Goal: Use online tool/utility: Utilize a website feature to perform a specific function

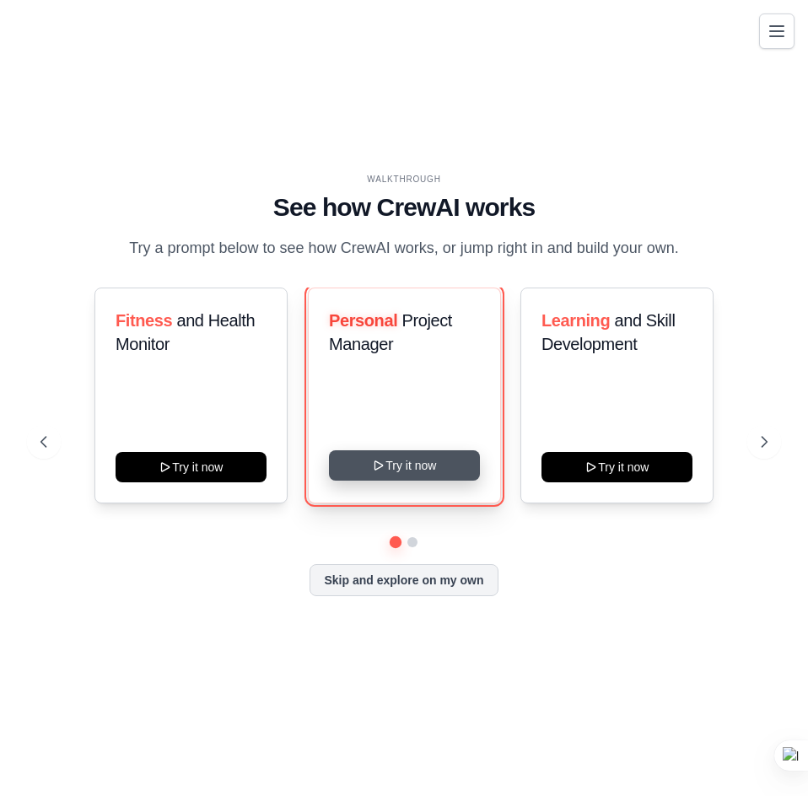
click at [408, 466] on button "Try it now" at bounding box center [404, 465] width 151 height 30
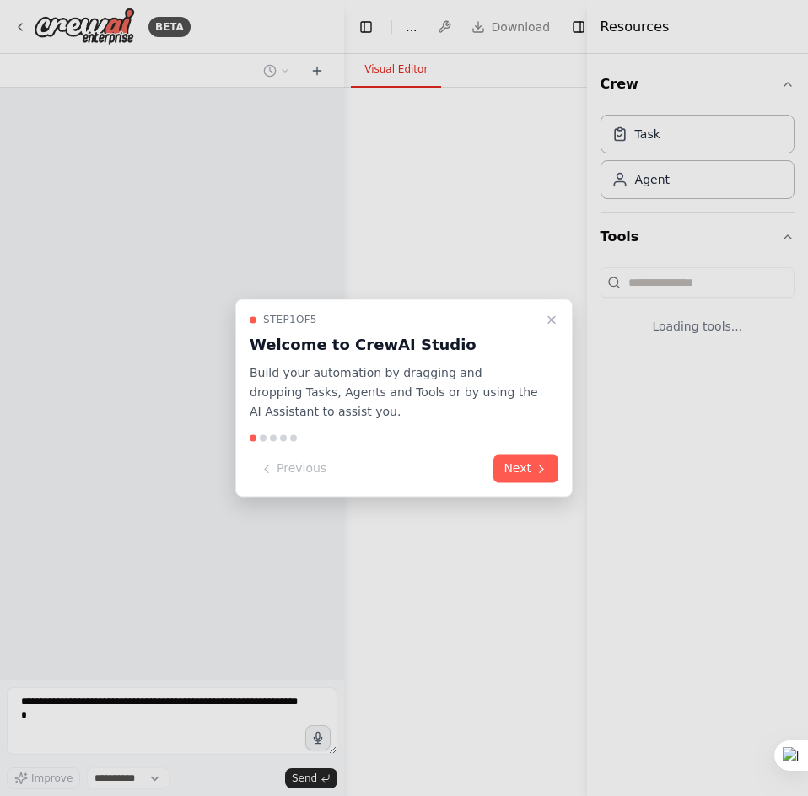
select select "****"
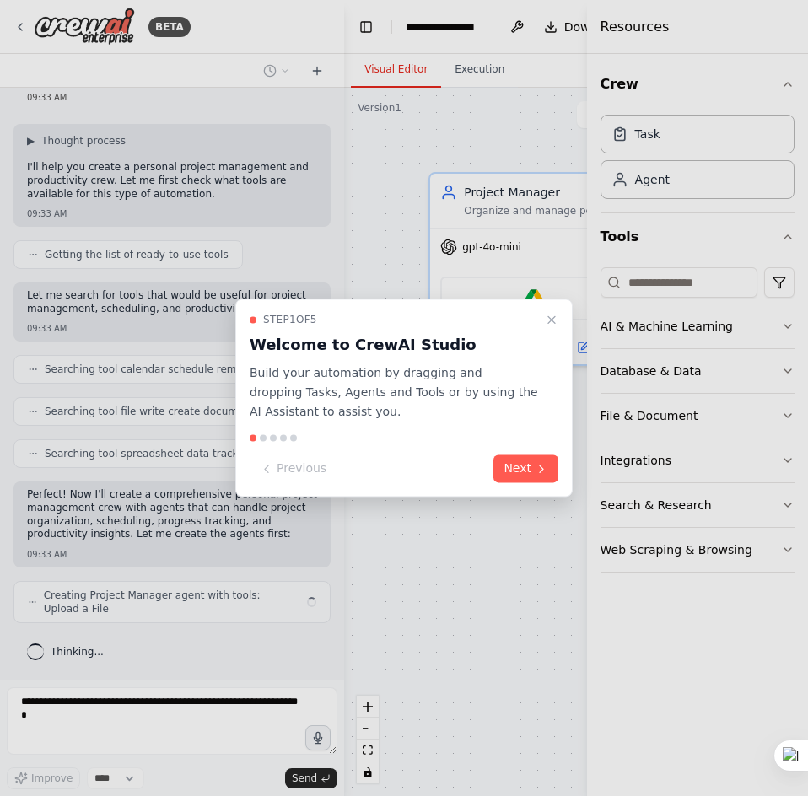
scroll to position [62, 0]
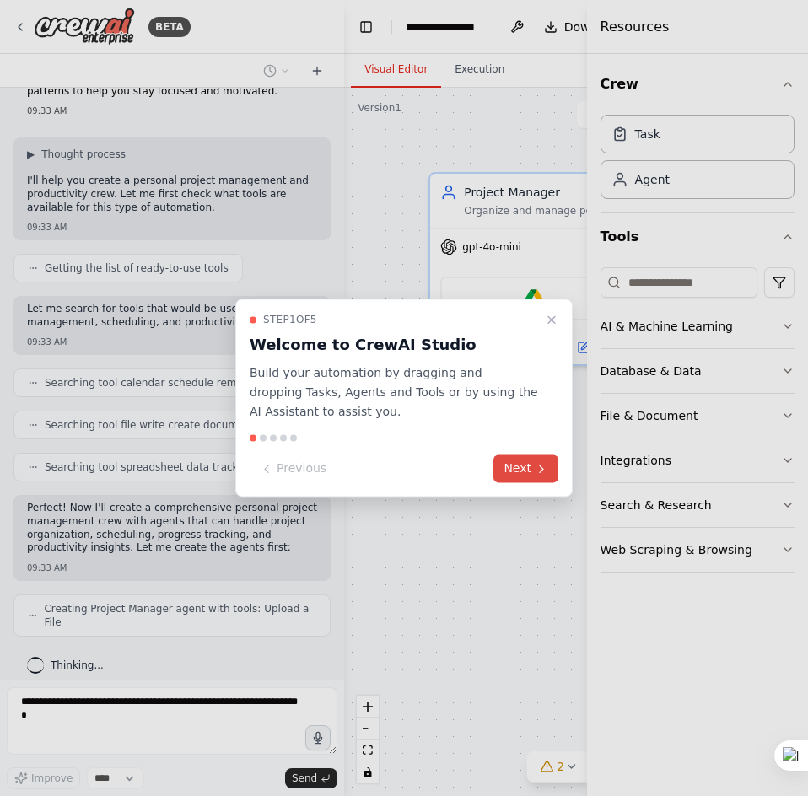
click at [530, 472] on button "Next" at bounding box center [525, 469] width 65 height 28
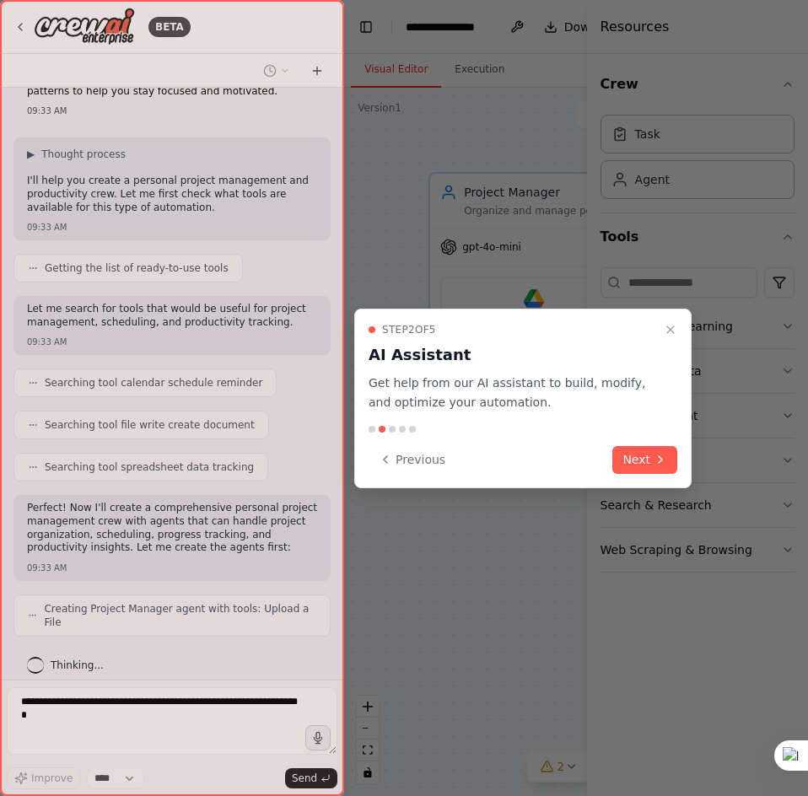
scroll to position [118, 0]
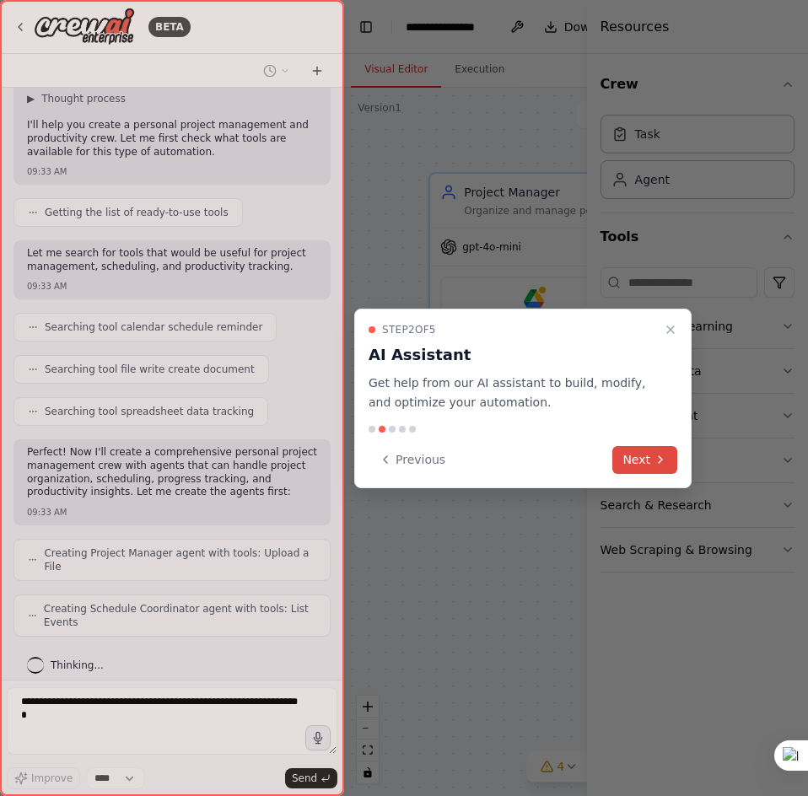
click at [639, 460] on button "Next" at bounding box center [644, 460] width 65 height 28
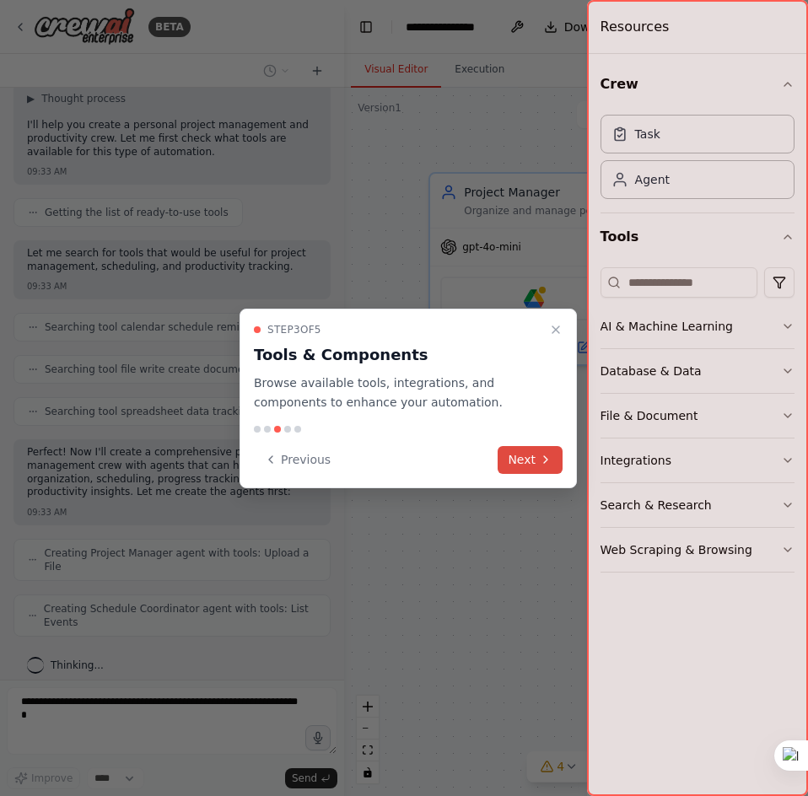
click at [550, 456] on icon at bounding box center [545, 459] width 13 height 13
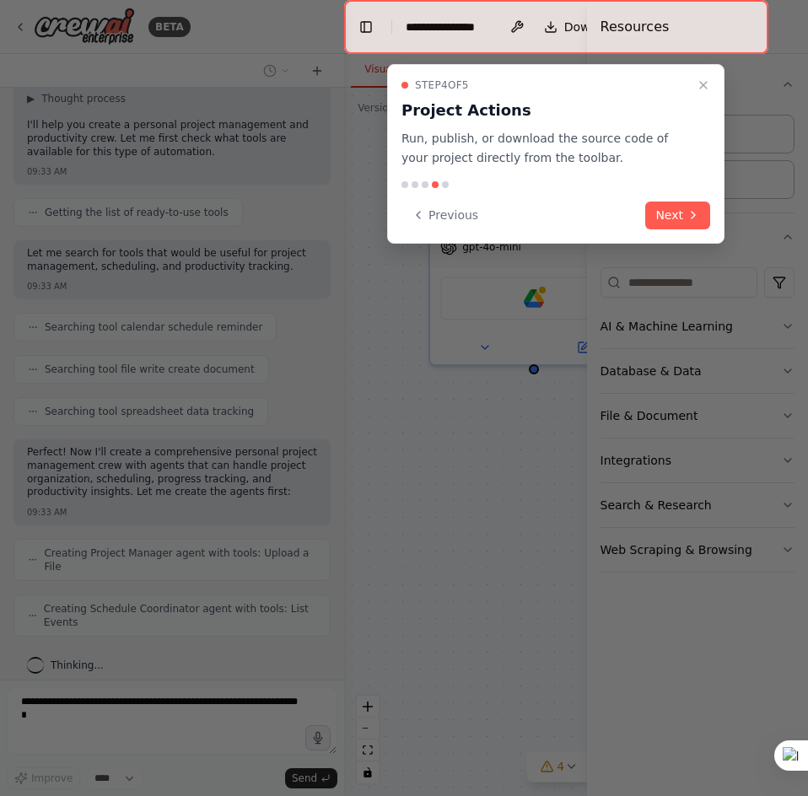
scroll to position [174, 0]
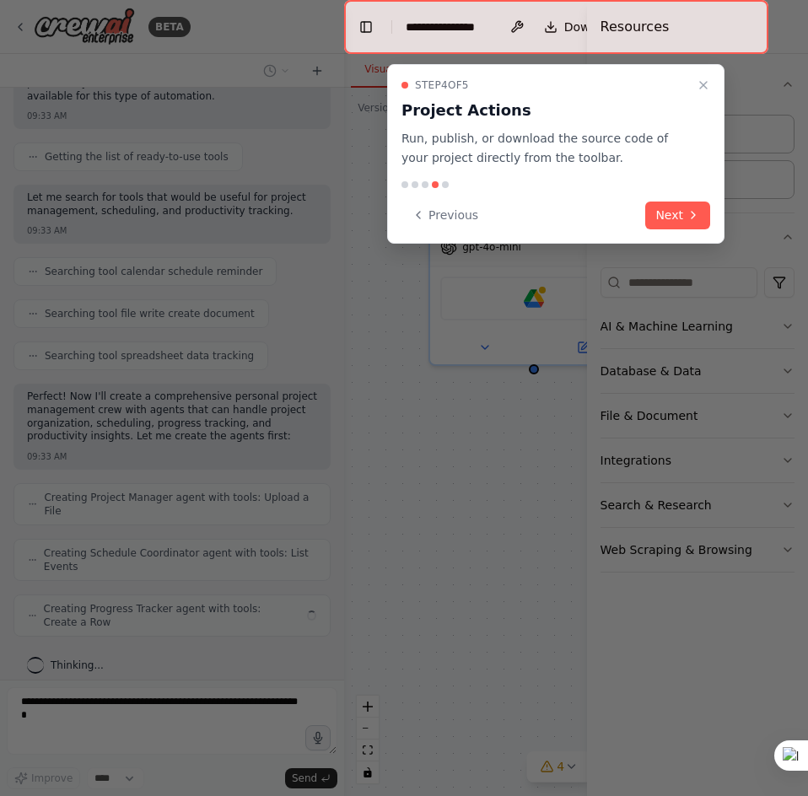
click at [671, 232] on div "Step 4 of 5 Project Actions Run, publish, or download the source code of your p…" at bounding box center [555, 154] width 337 height 180
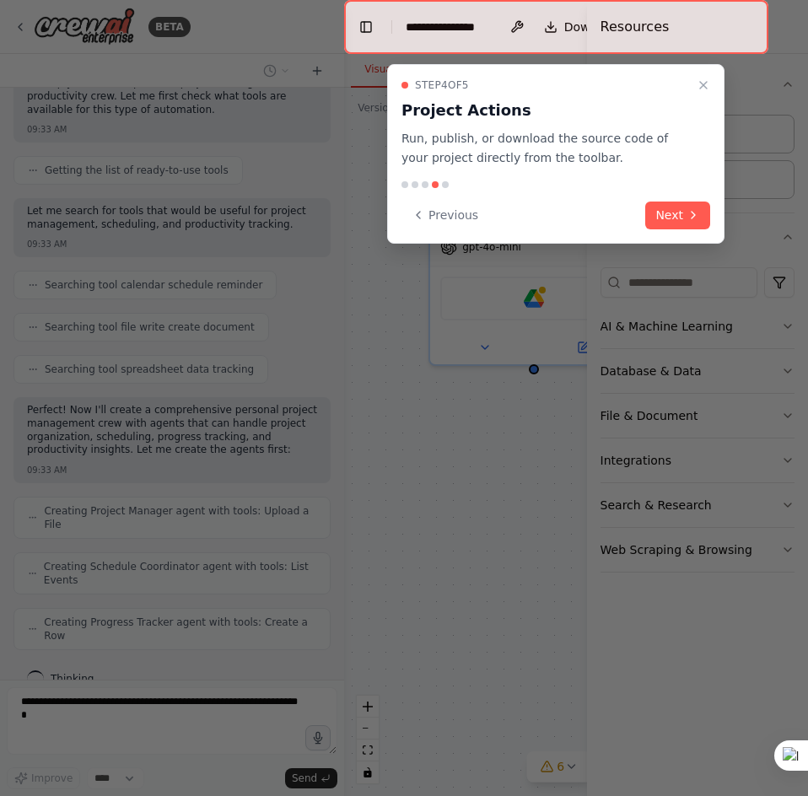
click at [679, 191] on div "Step 4 of 5 Project Actions Run, publish, or download the source code of your p…" at bounding box center [555, 154] width 337 height 180
click at [677, 211] on button "Next" at bounding box center [677, 216] width 65 height 28
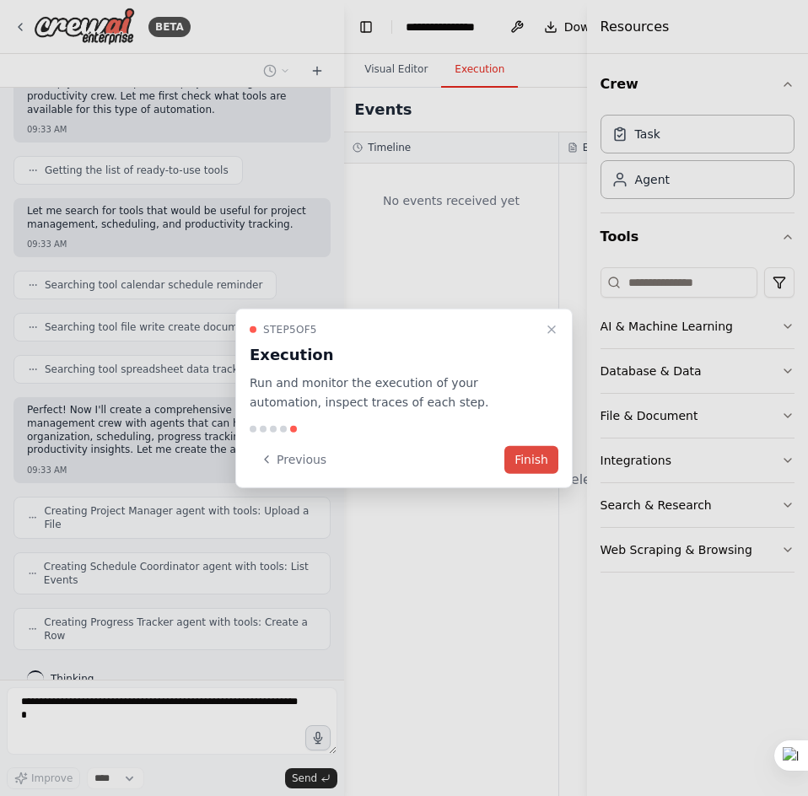
click at [521, 463] on button "Finish" at bounding box center [531, 459] width 54 height 28
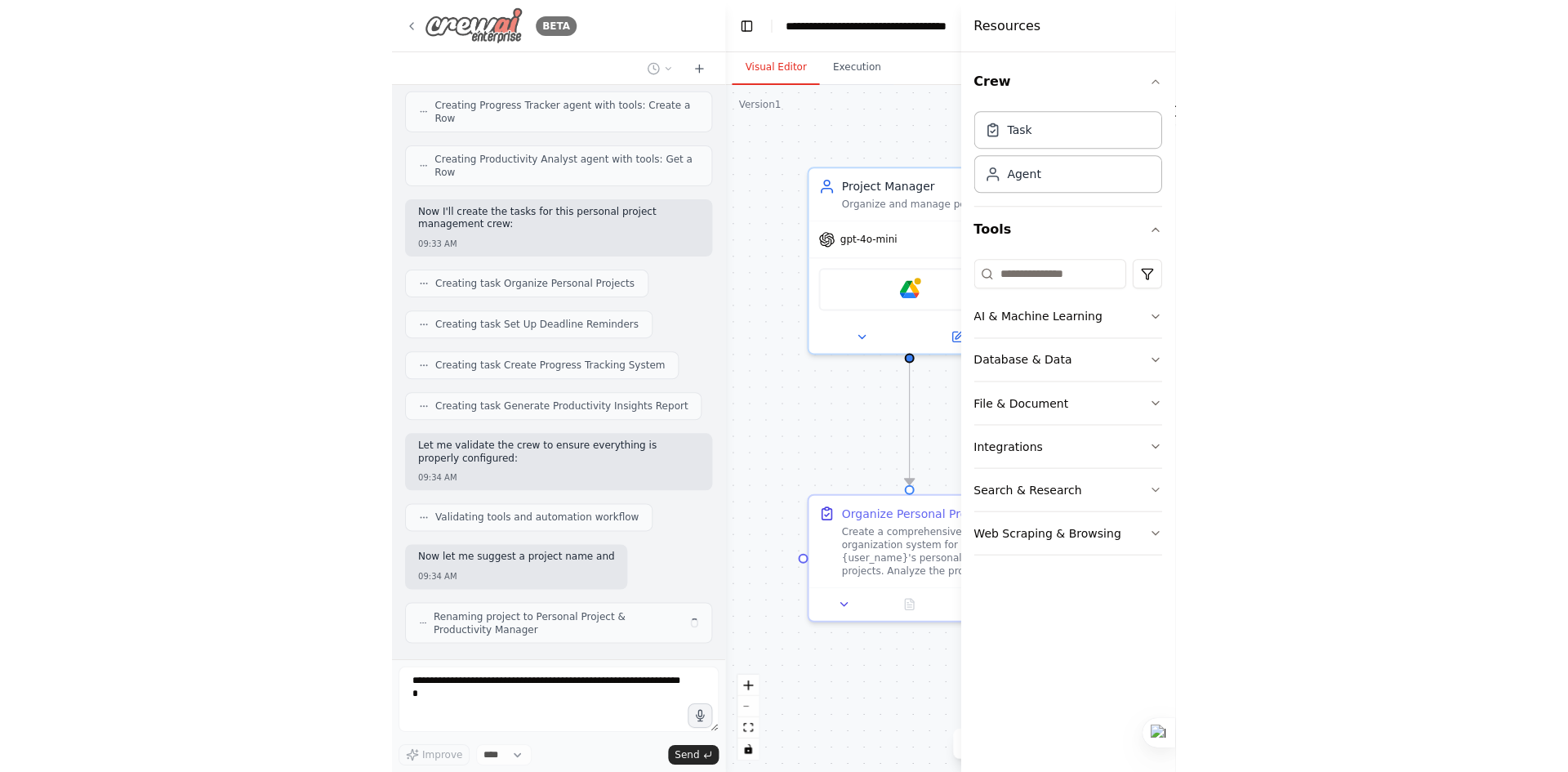
scroll to position [664, 0]
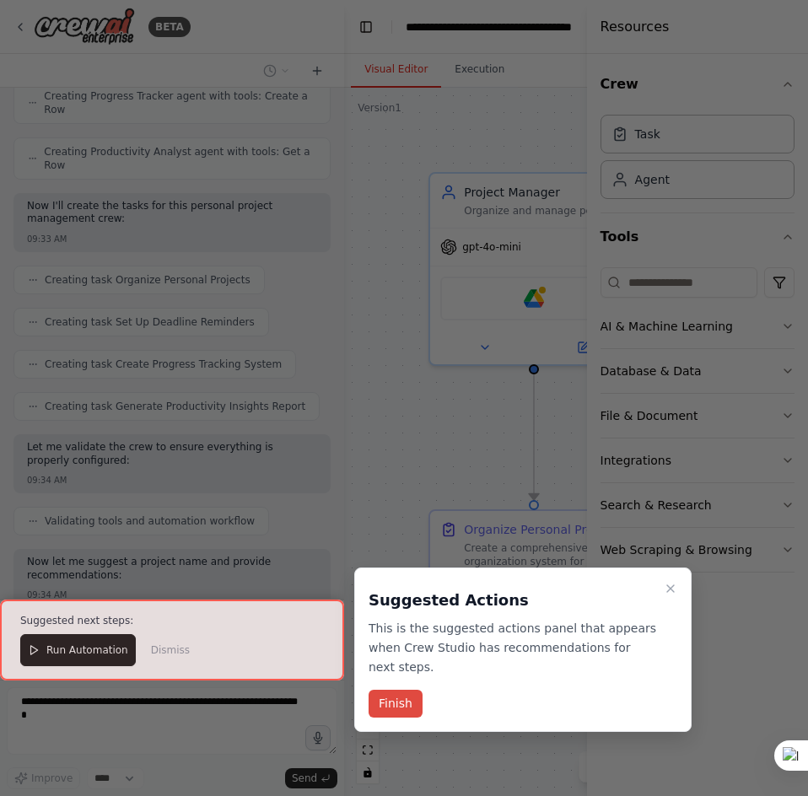
click at [387, 690] on button "Finish" at bounding box center [395, 704] width 54 height 28
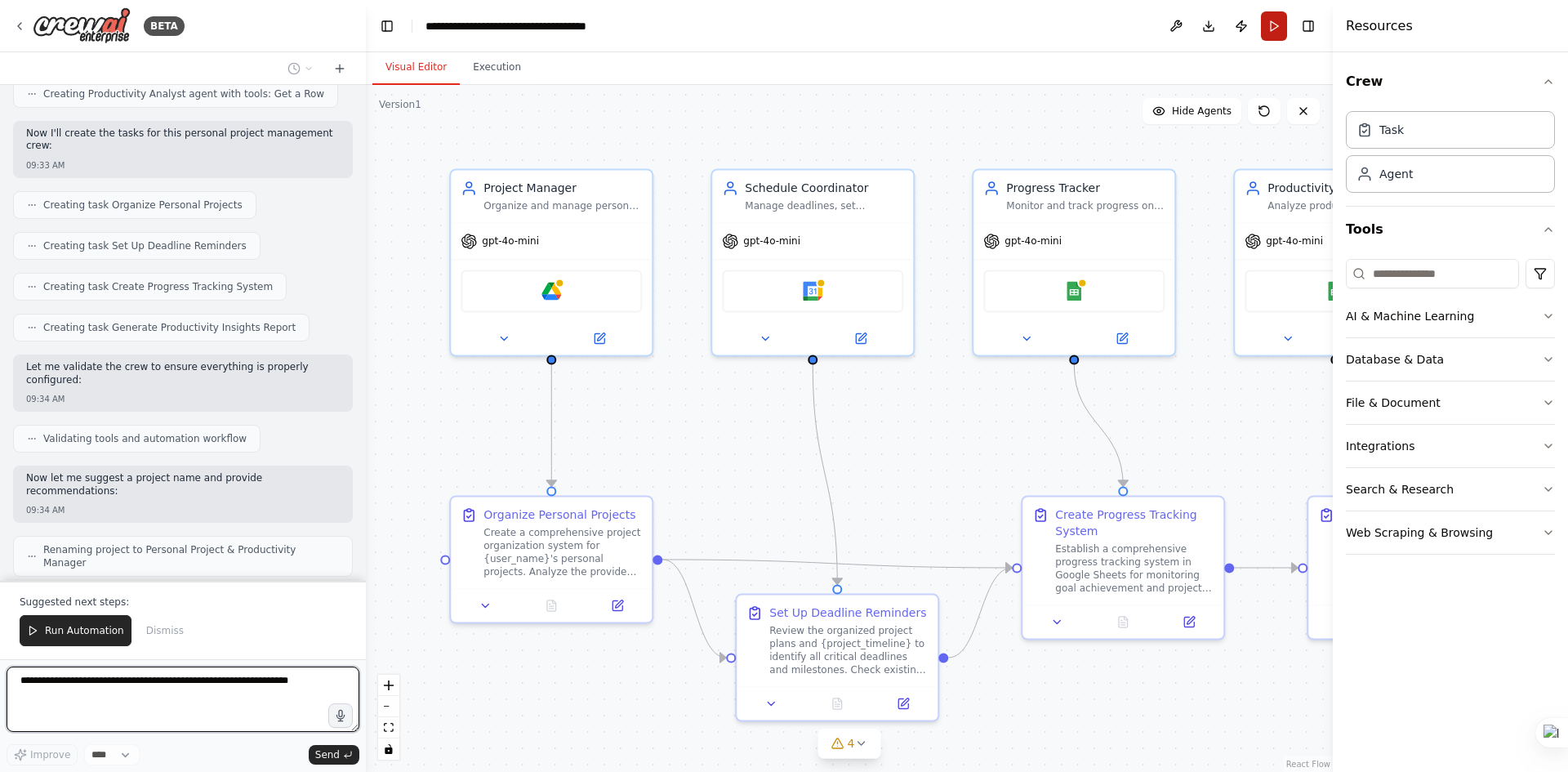
scroll to position [679, 0]
click at [782, 34] on button "Run" at bounding box center [1274, 26] width 26 height 29
